Goal: Transaction & Acquisition: Purchase product/service

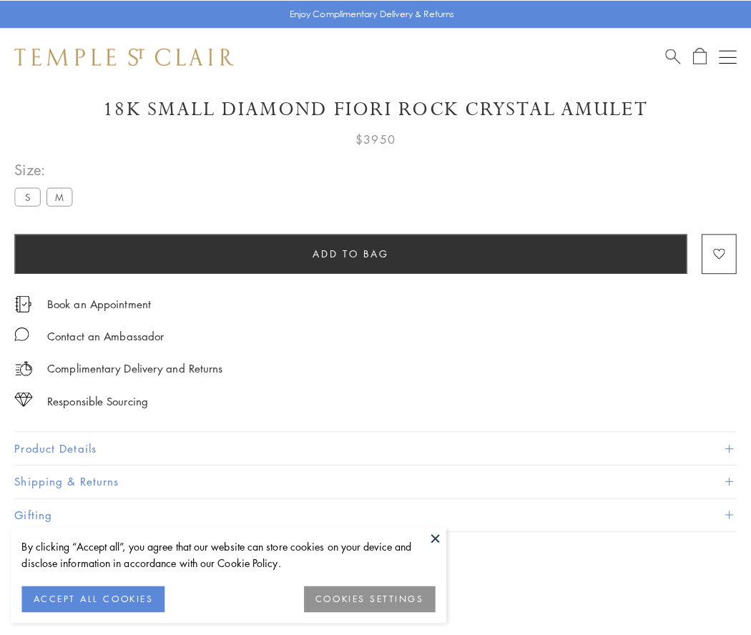
scroll to position [49, 0]
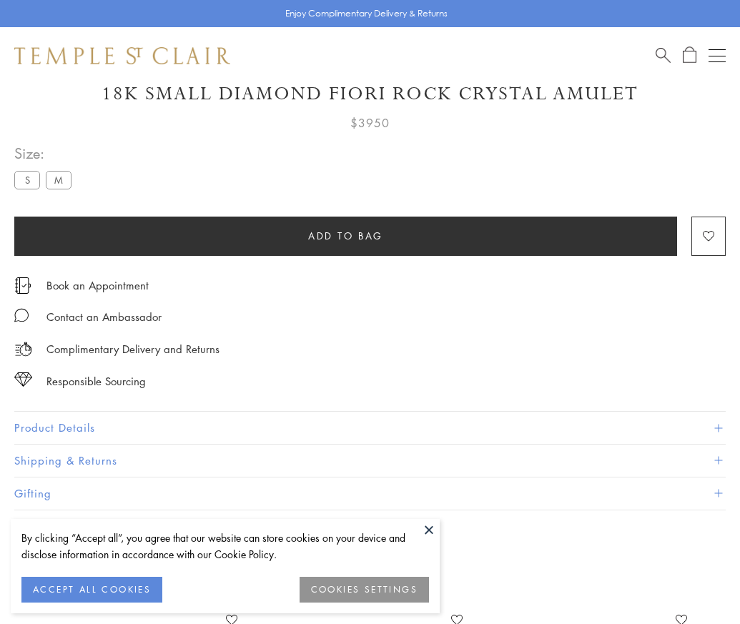
click at [345, 235] on span "Add to bag" at bounding box center [345, 236] width 75 height 16
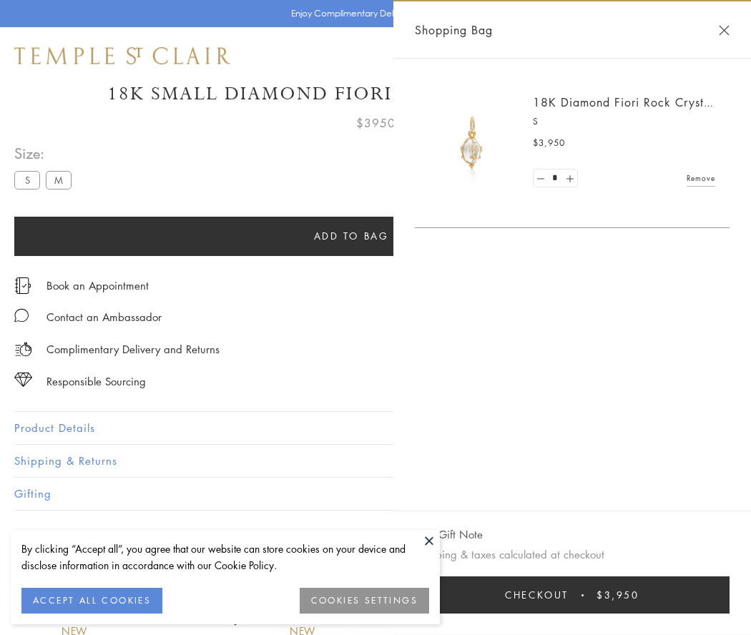
click at [590, 595] on button "Checkout $3,950" at bounding box center [572, 594] width 315 height 37
